Goal: Information Seeking & Learning: Check status

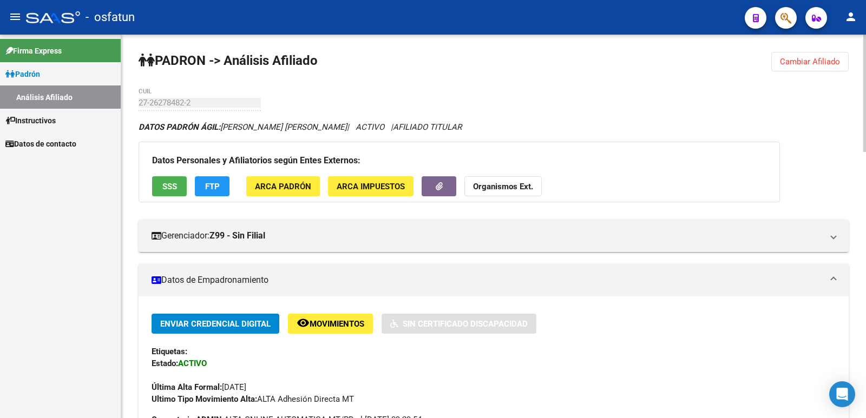
scroll to position [834, 0]
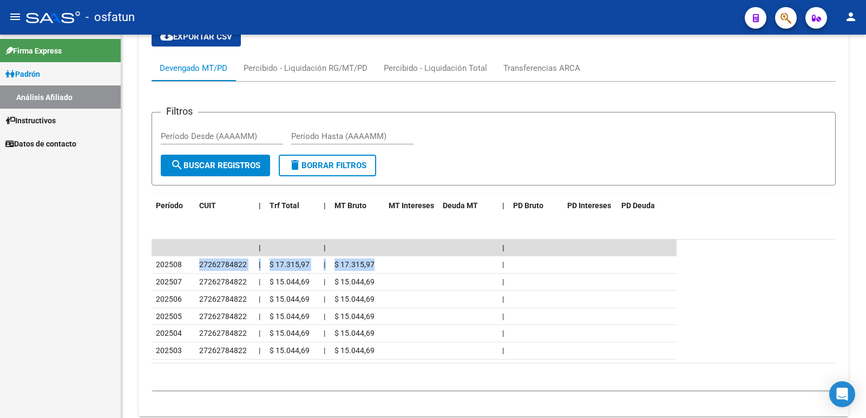
click at [35, 80] on span "Padrón" at bounding box center [22, 74] width 35 height 12
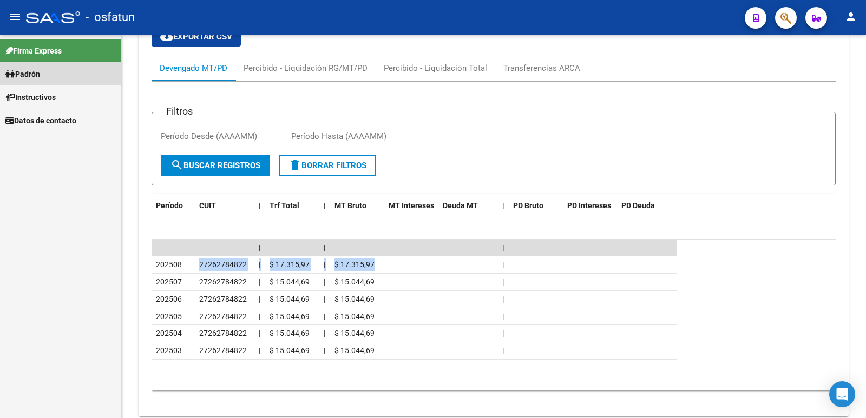
click at [50, 74] on link "Padrón" at bounding box center [60, 73] width 121 height 23
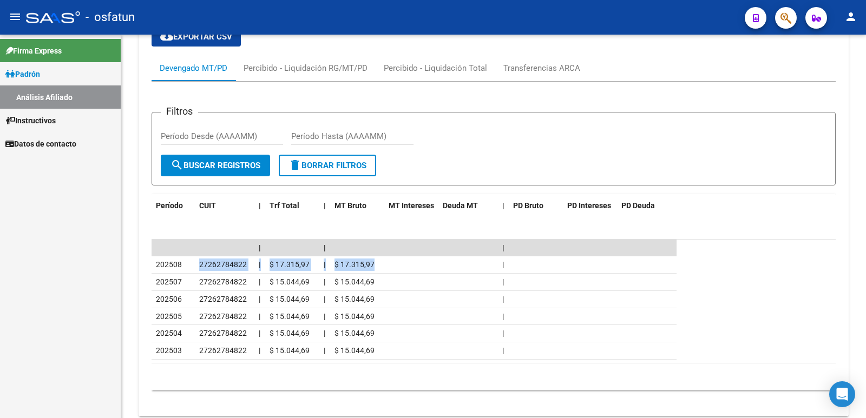
click at [68, 98] on link "Análisis Afiliado" at bounding box center [60, 97] width 121 height 23
click at [33, 80] on span "Padrón" at bounding box center [22, 74] width 35 height 12
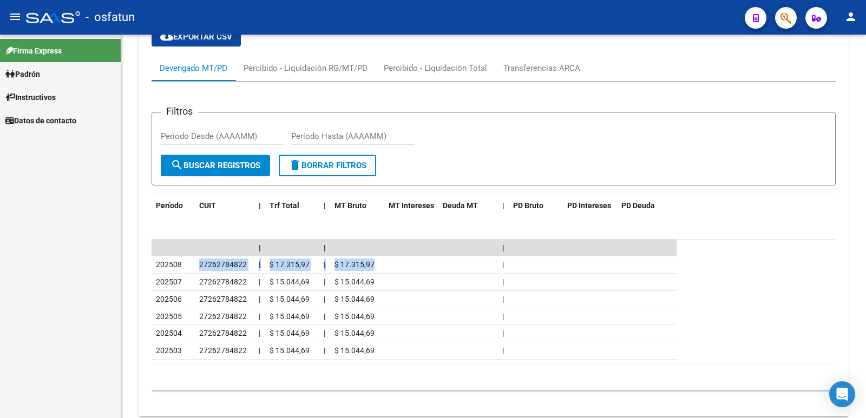
click at [40, 72] on span "Padrón" at bounding box center [22, 74] width 35 height 12
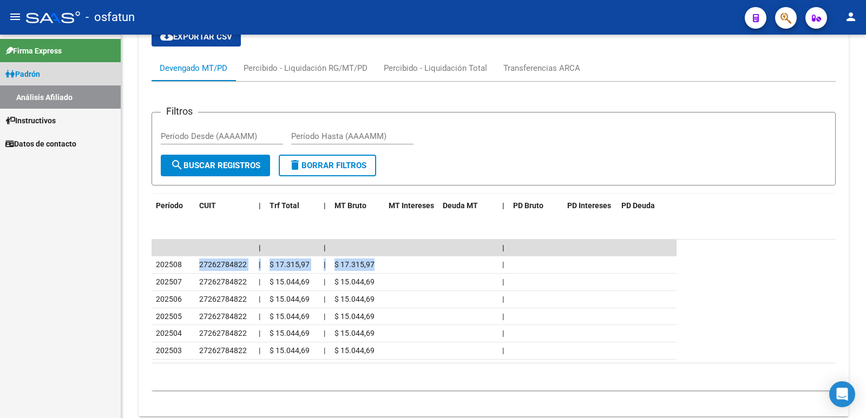
click at [54, 98] on link "Análisis Afiliado" at bounding box center [60, 97] width 121 height 23
click at [54, 99] on link "Análisis Afiliado" at bounding box center [60, 97] width 121 height 23
click at [56, 100] on link "Análisis Afiliado" at bounding box center [60, 97] width 121 height 23
click at [47, 73] on link "Padrón" at bounding box center [60, 73] width 121 height 23
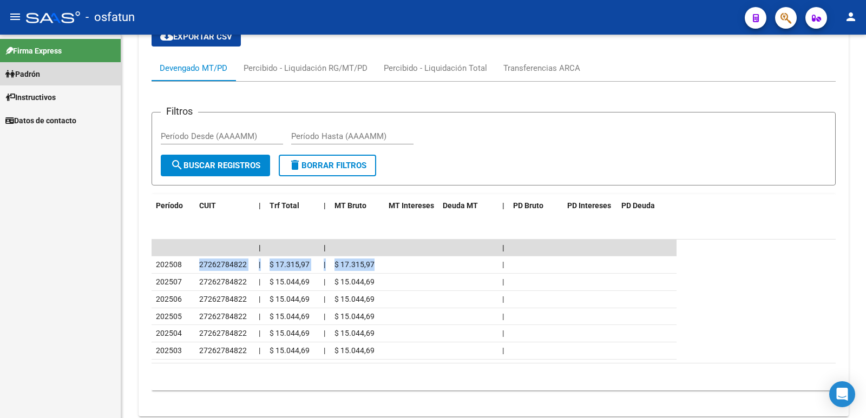
click at [50, 71] on link "Padrón" at bounding box center [60, 73] width 121 height 23
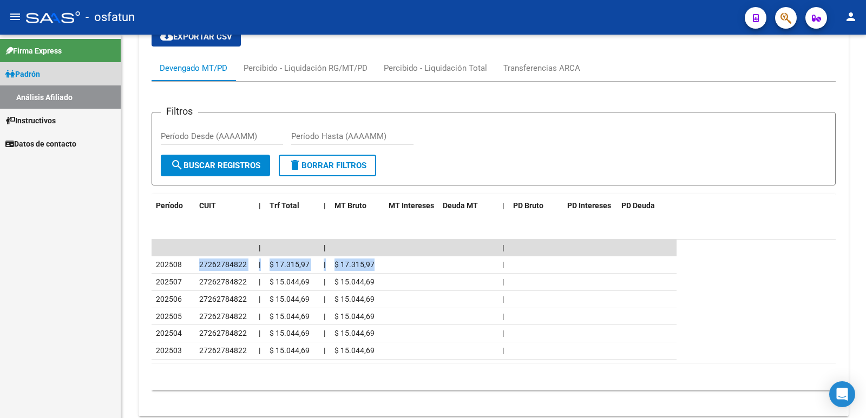
click at [37, 94] on link "Análisis Afiliado" at bounding box center [60, 97] width 121 height 23
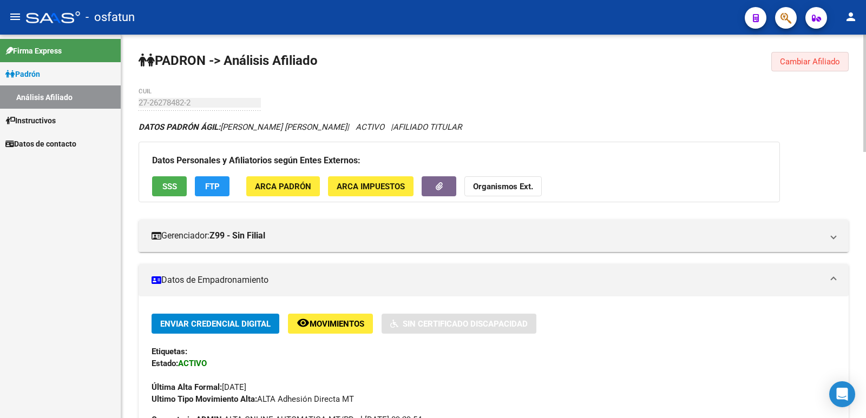
click at [807, 60] on span "Cambiar Afiliado" at bounding box center [810, 62] width 60 height 10
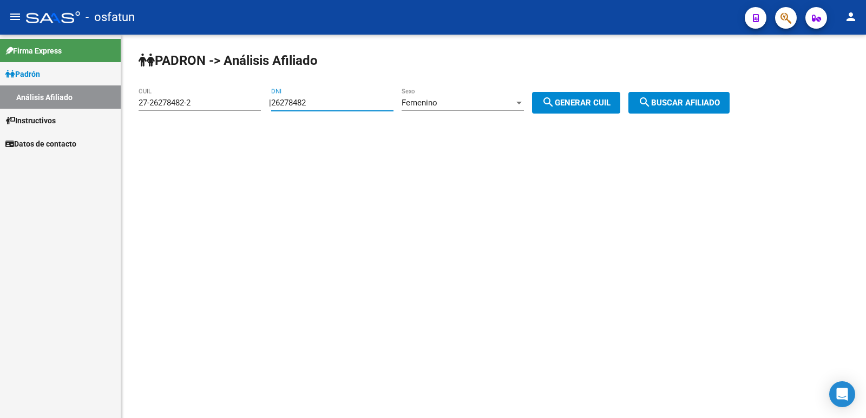
drag, startPoint x: 331, startPoint y: 101, endPoint x: 243, endPoint y: 101, distance: 87.7
click at [243, 101] on app-analisis-afiliado "PADRON -> Análisis Afiliado 27-26278482-2 CUIL | 26278482 DNI Femenino Sexo sea…" at bounding box center [438, 103] width 599 height 10
paste input "18095014"
type input "18095014"
click at [593, 105] on span "search Generar CUIL" at bounding box center [576, 103] width 69 height 10
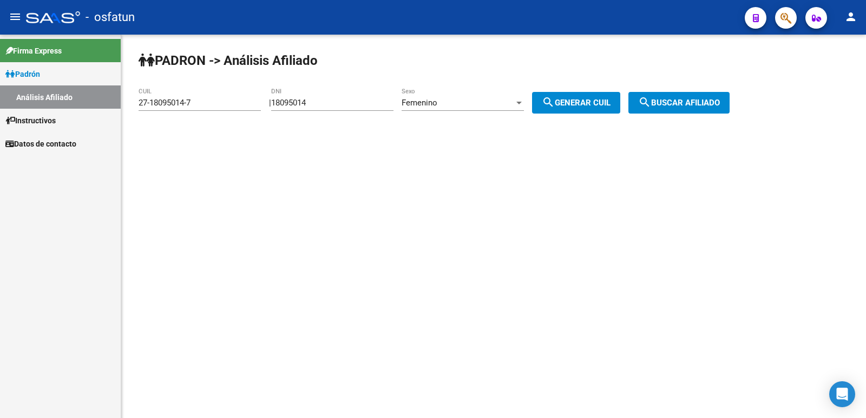
click at [490, 88] on div "Femenino Sexo" at bounding box center [463, 99] width 122 height 23
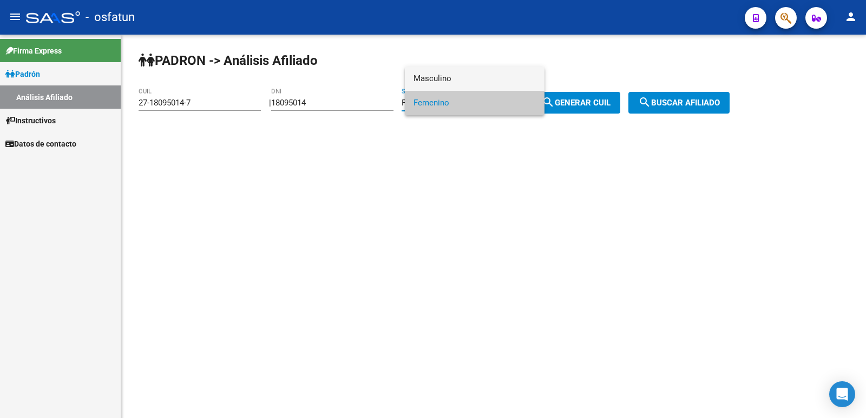
click at [473, 79] on span "Masculino" at bounding box center [475, 79] width 122 height 24
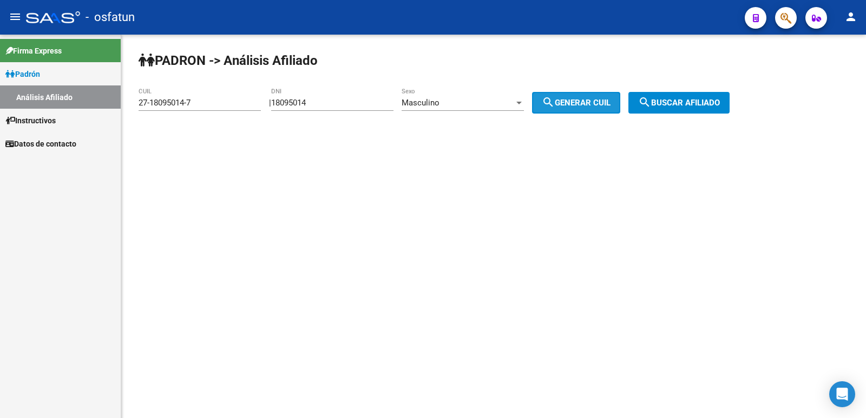
click at [555, 99] on mat-icon "search" at bounding box center [548, 102] width 13 height 13
type input "20-18095014-2"
click at [600, 99] on span "search Generar CUIL" at bounding box center [576, 103] width 69 height 10
click at [708, 105] on span "search Buscar afiliado" at bounding box center [679, 103] width 82 height 10
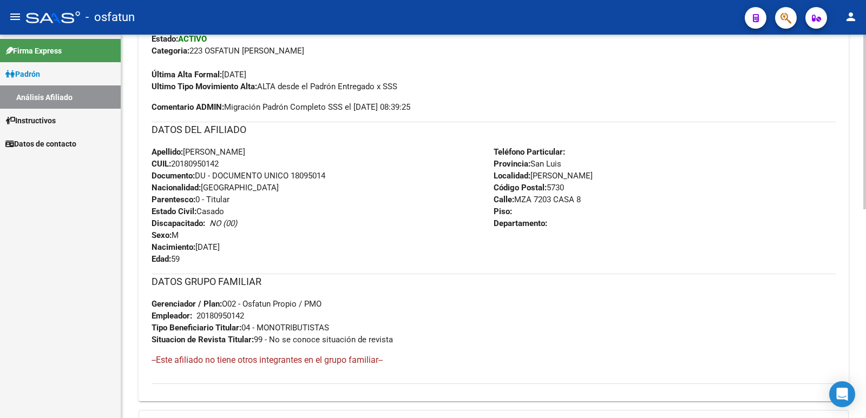
scroll to position [457, 0]
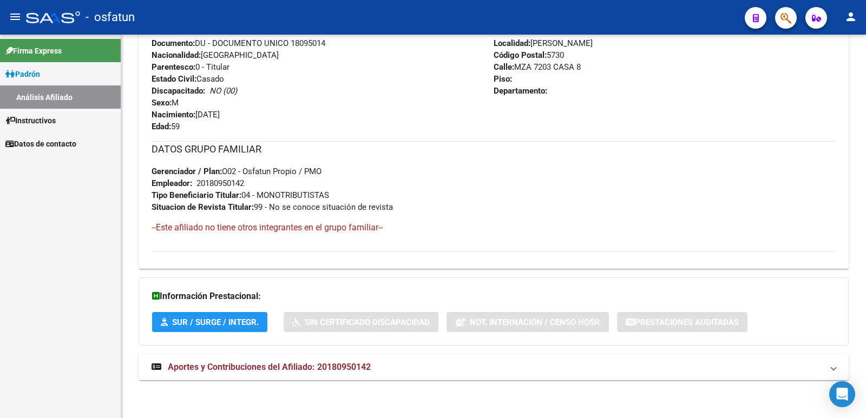
click at [366, 369] on span "Aportes y Contribuciones del Afiliado: 20180950142" at bounding box center [269, 367] width 203 height 10
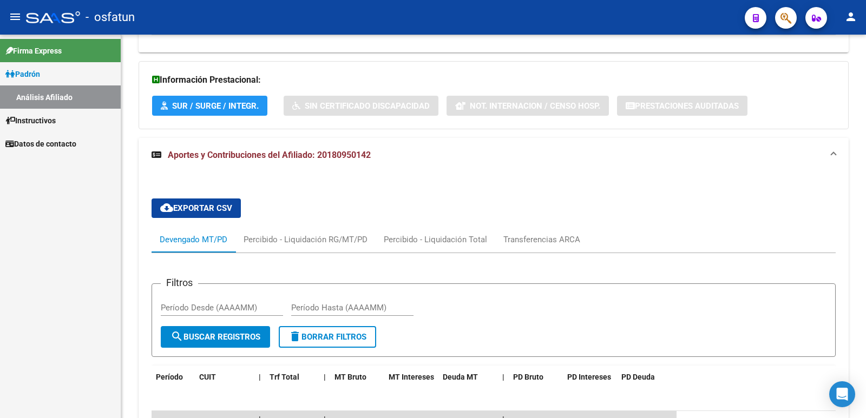
scroll to position [890, 0]
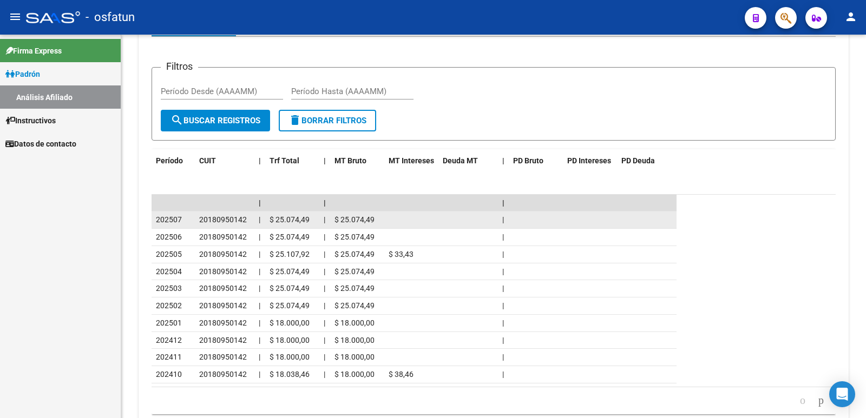
click at [317, 222] on datatable-body-cell "$ 25.074,49" at bounding box center [292, 220] width 54 height 17
click at [374, 222] on div "$ 25.074,49" at bounding box center [357, 220] width 45 height 12
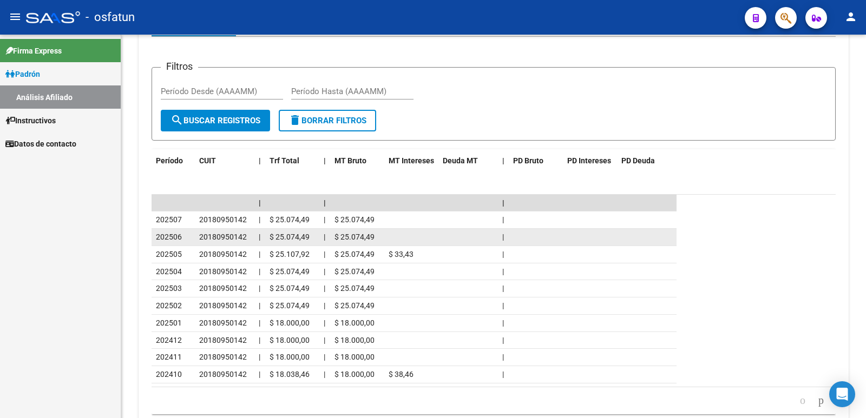
scroll to position [951, 0]
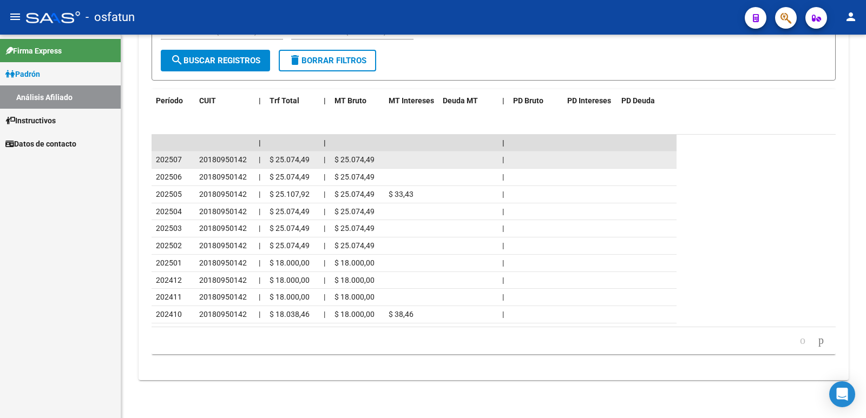
drag, startPoint x: 325, startPoint y: 163, endPoint x: 178, endPoint y: 164, distance: 146.7
click at [178, 164] on div "202507 20180950142 | $ 25.074,49 | $ 25.074,49 |" at bounding box center [414, 160] width 525 height 17
drag, startPoint x: 163, startPoint y: 152, endPoint x: 189, endPoint y: 164, distance: 28.6
click at [189, 164] on datatable-body-cell "202507" at bounding box center [173, 160] width 43 height 17
